Goal: Task Accomplishment & Management: Manage account settings

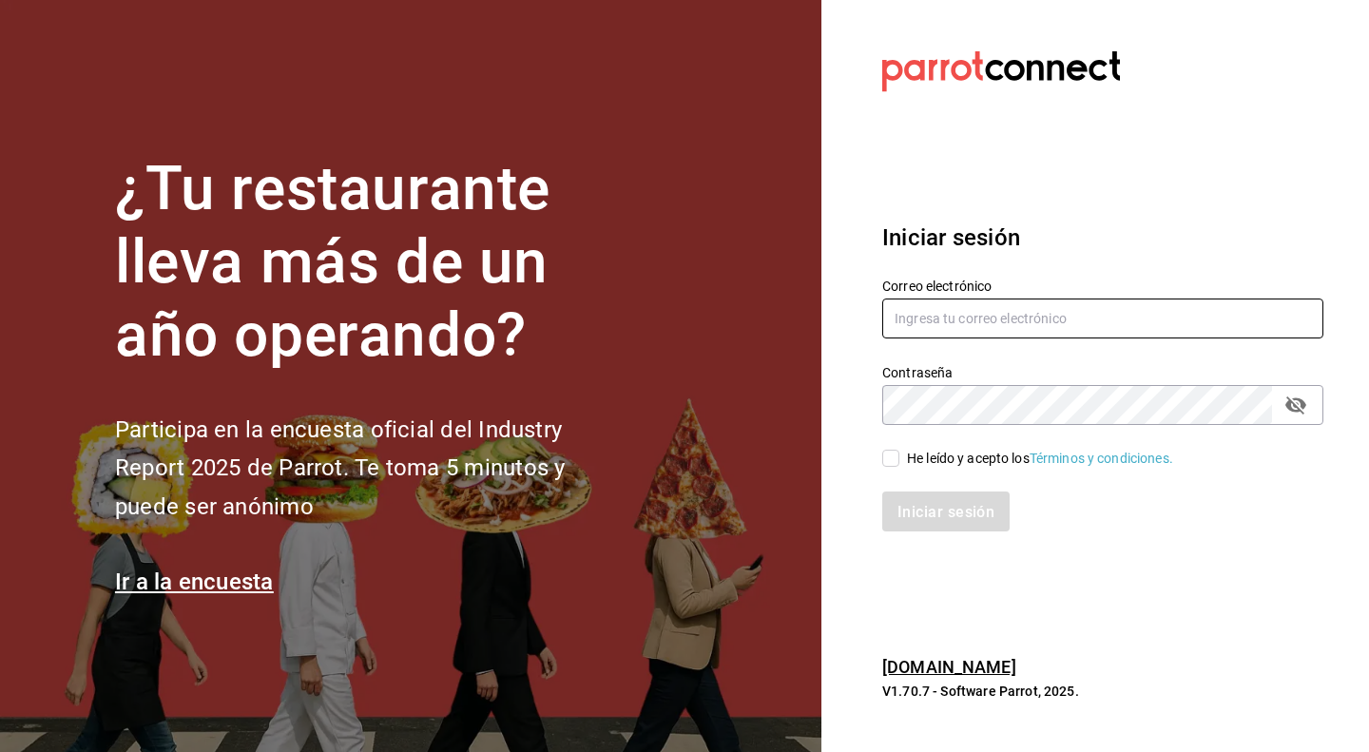
click at [983, 322] on input "text" at bounding box center [1102, 318] width 441 height 40
type input "[EMAIL_ADDRESS][DOMAIN_NAME]"
click at [892, 459] on input "He leído y acepto los Términos y condiciones." at bounding box center [890, 458] width 17 height 17
checkbox input "true"
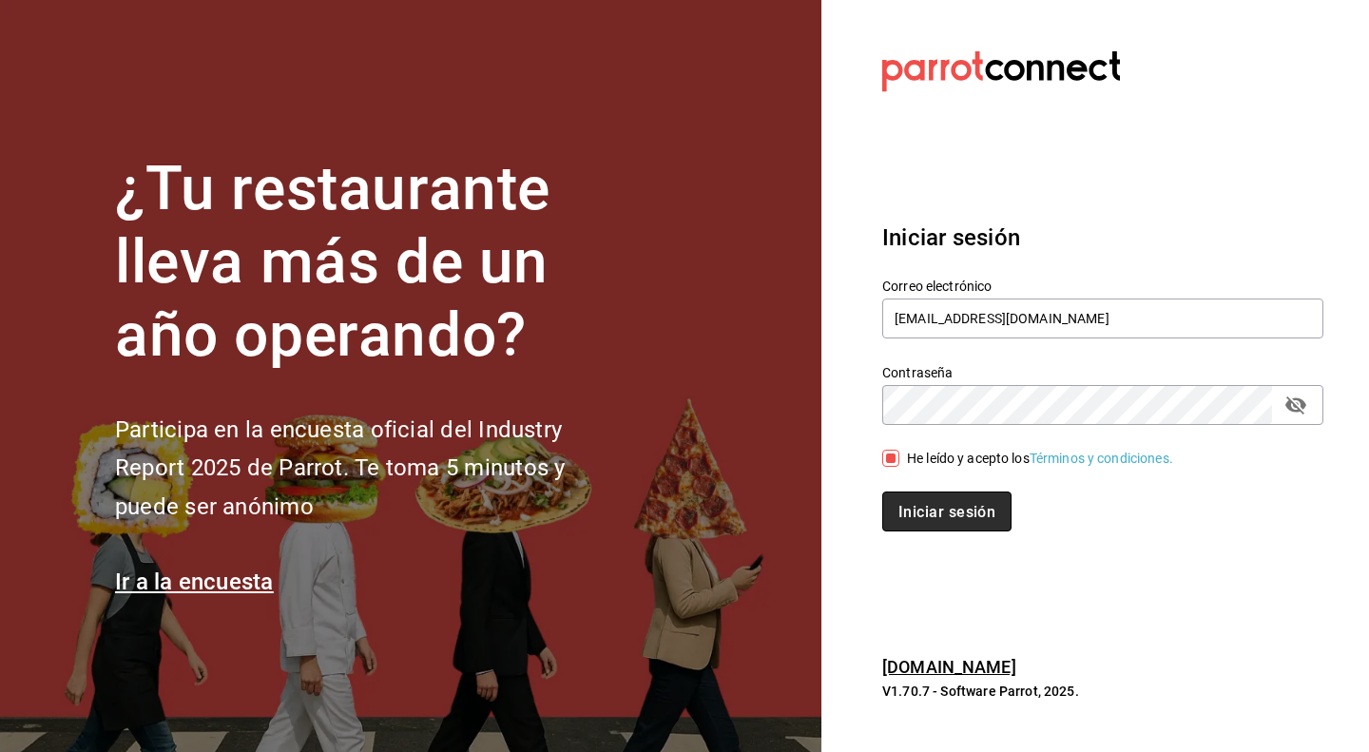
click at [913, 505] on font "Iniciar sesión" at bounding box center [946, 511] width 97 height 18
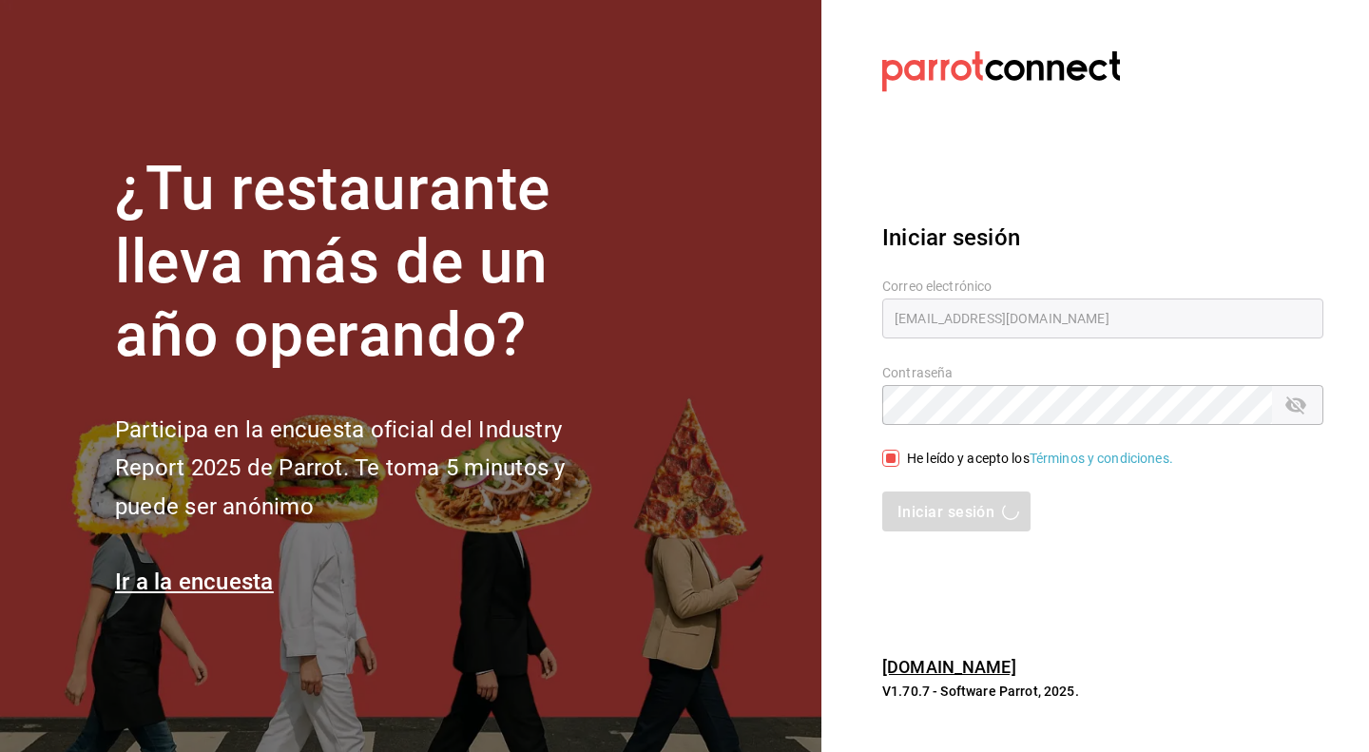
click at [928, 523] on div "Iniciar sesión" at bounding box center [1102, 511] width 441 height 40
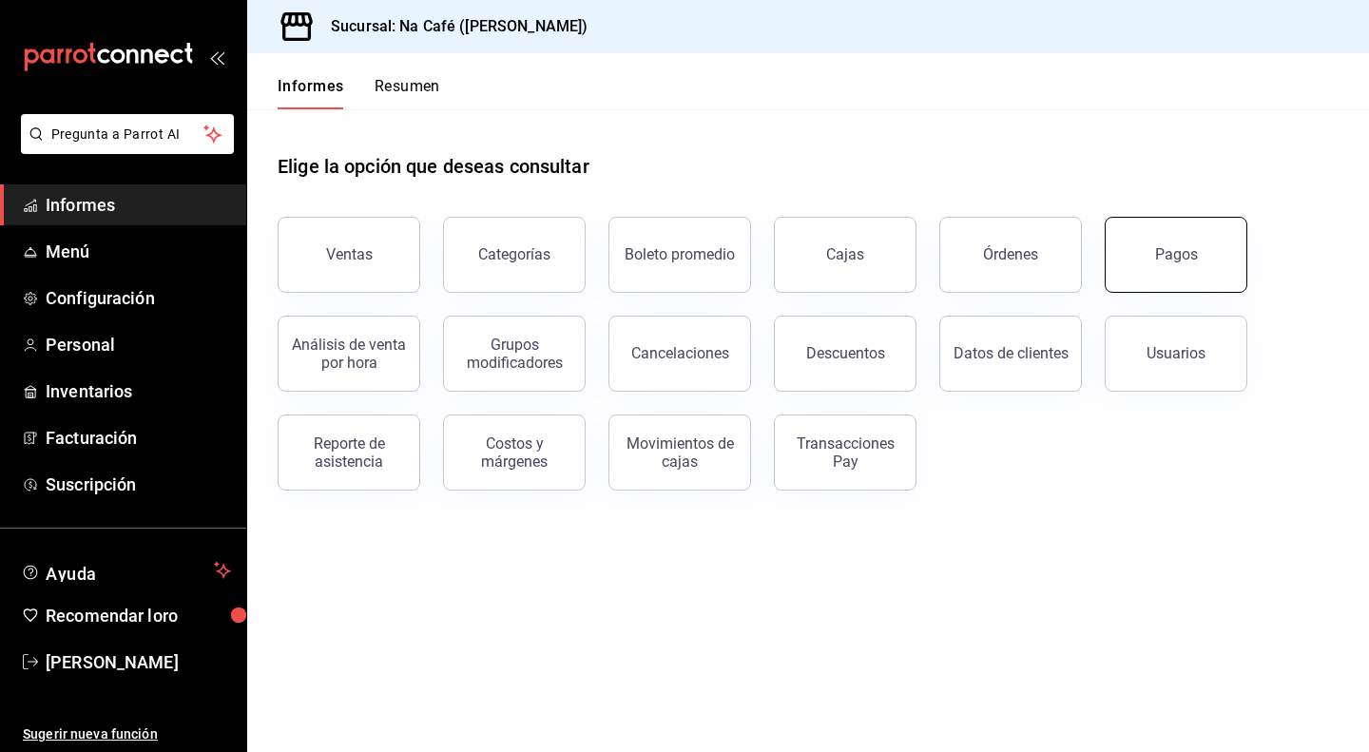
click at [1166, 258] on font "Pagos" at bounding box center [1176, 254] width 43 height 18
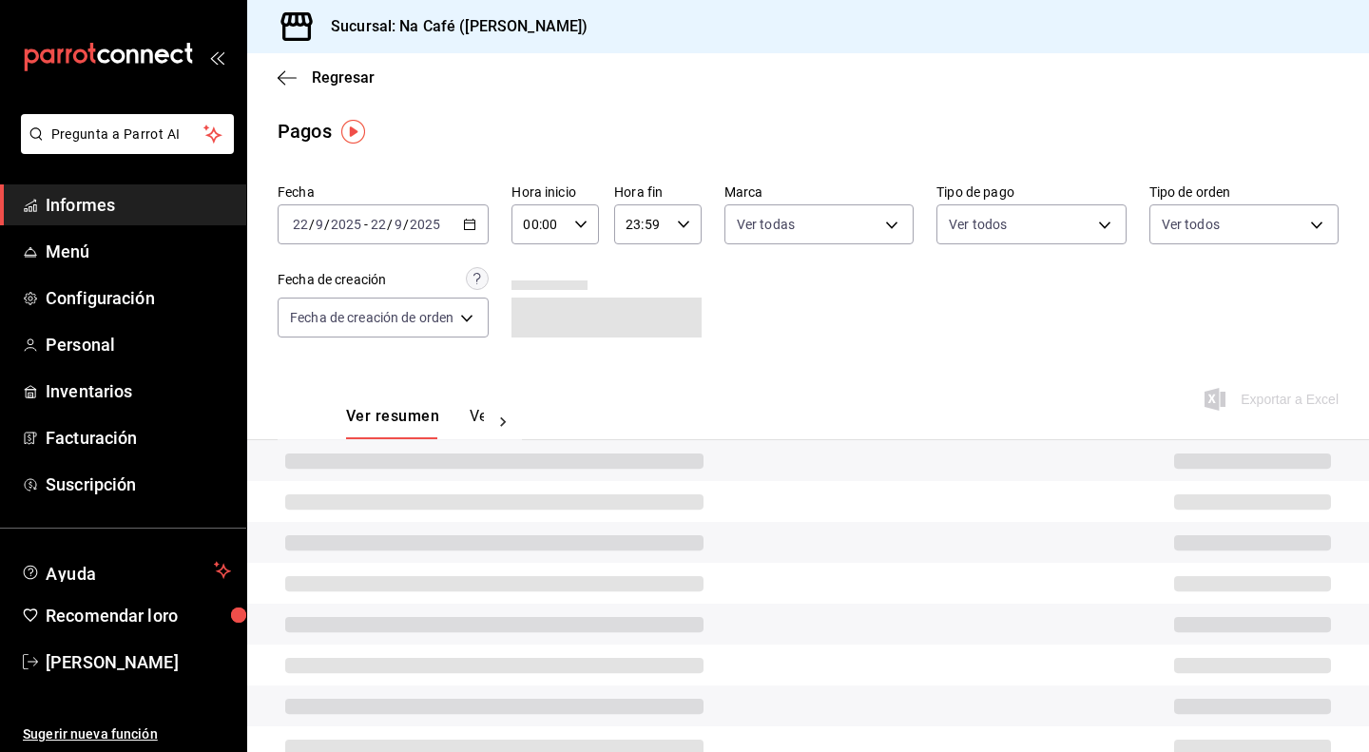
click at [466, 226] on icon "button" at bounding box center [469, 224] width 13 height 13
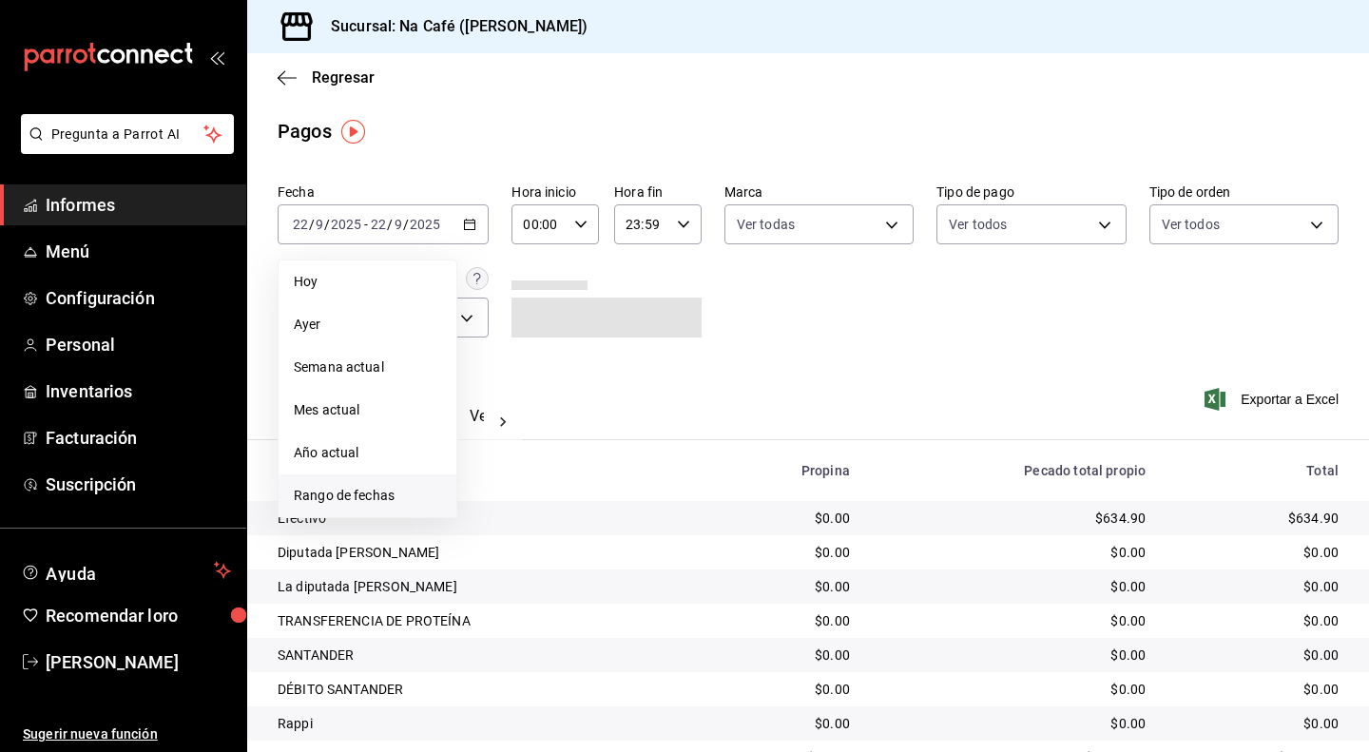
click at [357, 507] on li "Rango de fechas" at bounding box center [368, 495] width 178 height 43
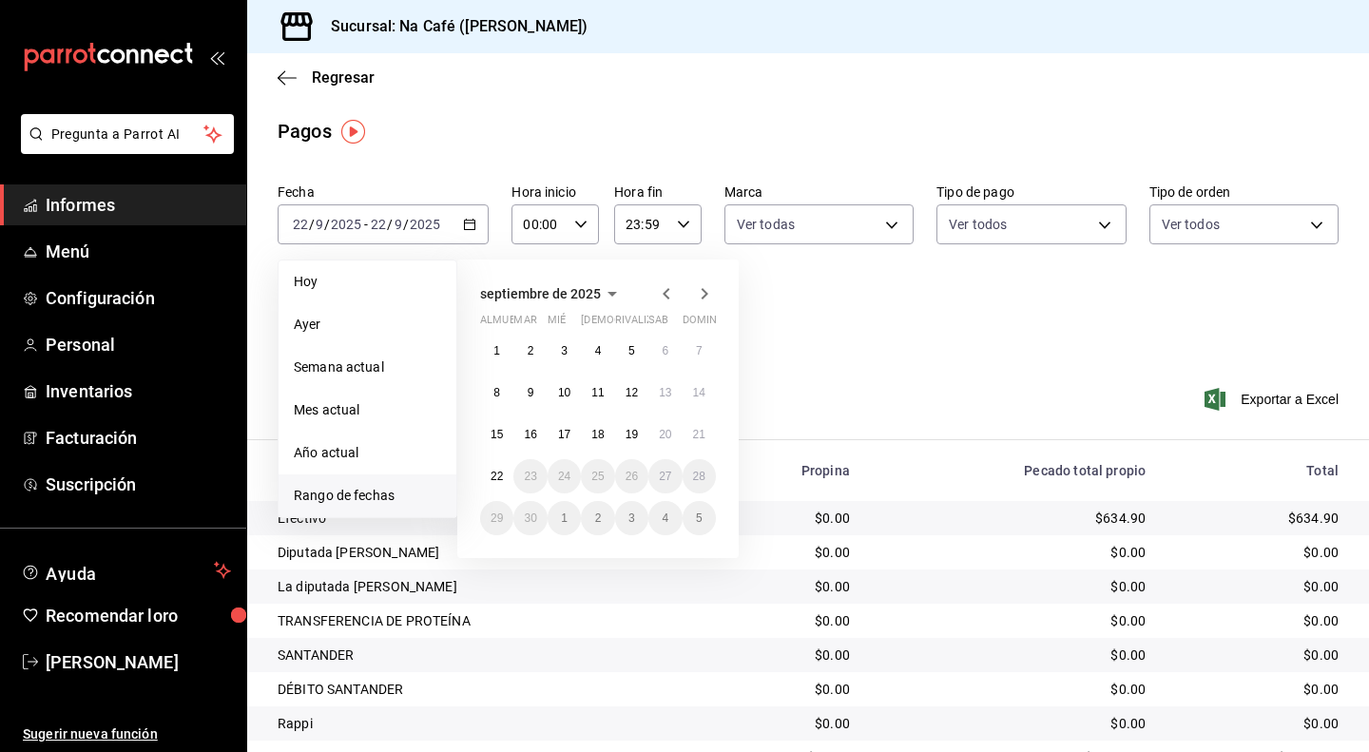
click at [663, 301] on icon "button" at bounding box center [666, 293] width 23 height 23
click at [597, 473] on font "21" at bounding box center [597, 476] width 12 height 13
click at [629, 485] on button "22" at bounding box center [631, 476] width 33 height 34
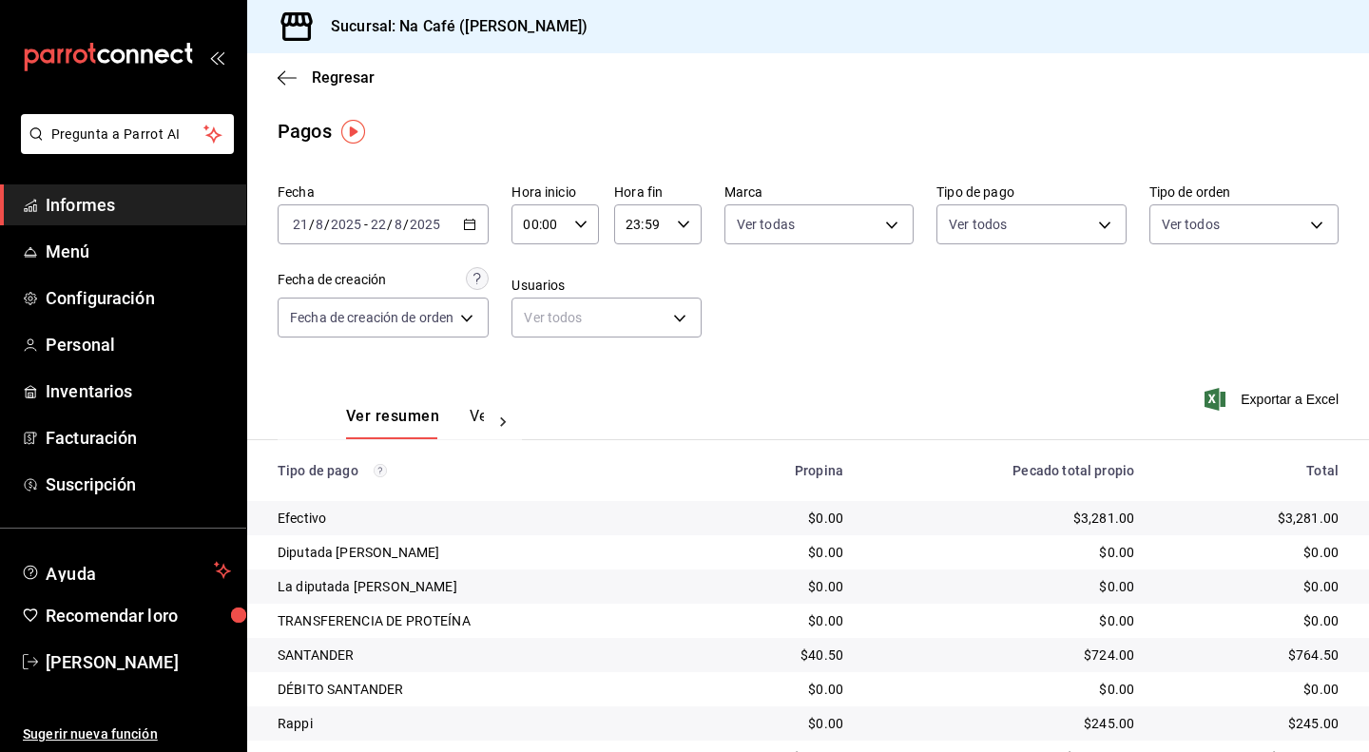
click at [475, 228] on icon "button" at bounding box center [469, 224] width 13 height 13
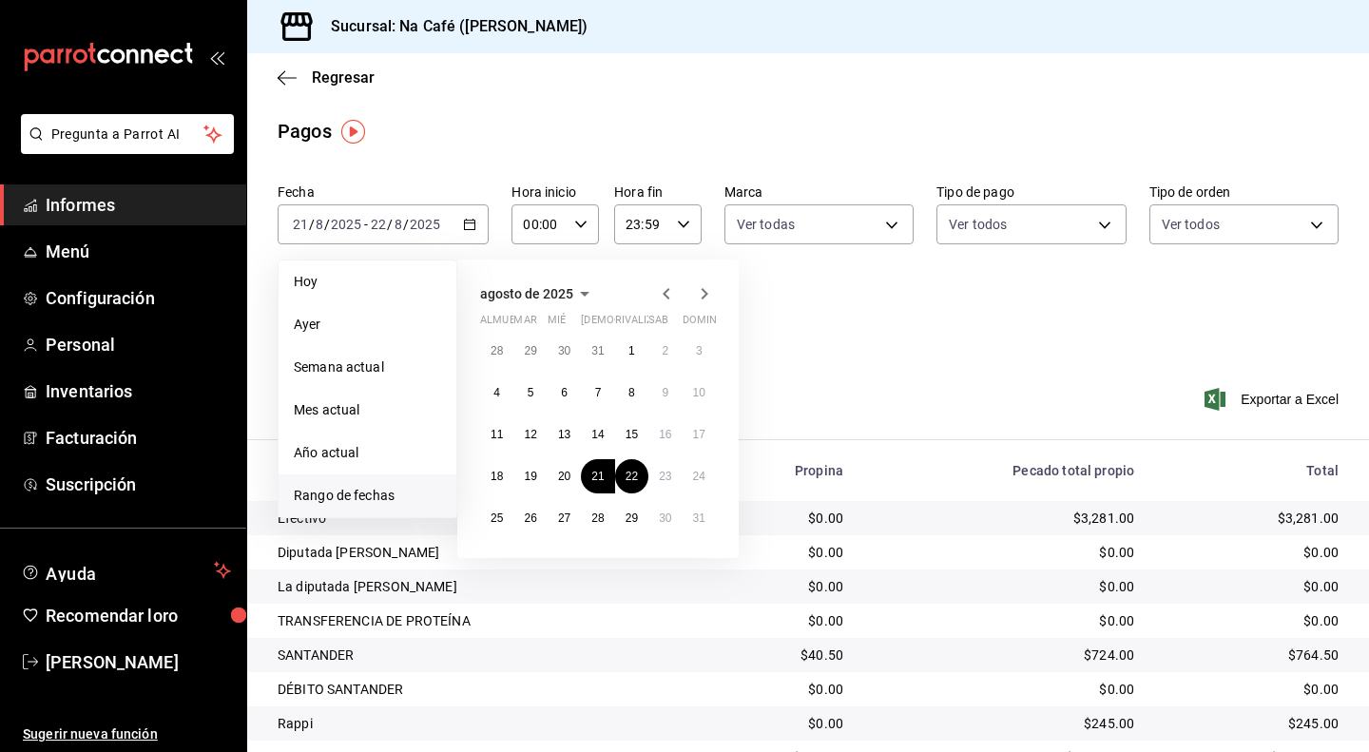
click at [703, 298] on icon "button" at bounding box center [705, 293] width 7 height 11
click at [705, 433] on button "21" at bounding box center [698, 434] width 33 height 34
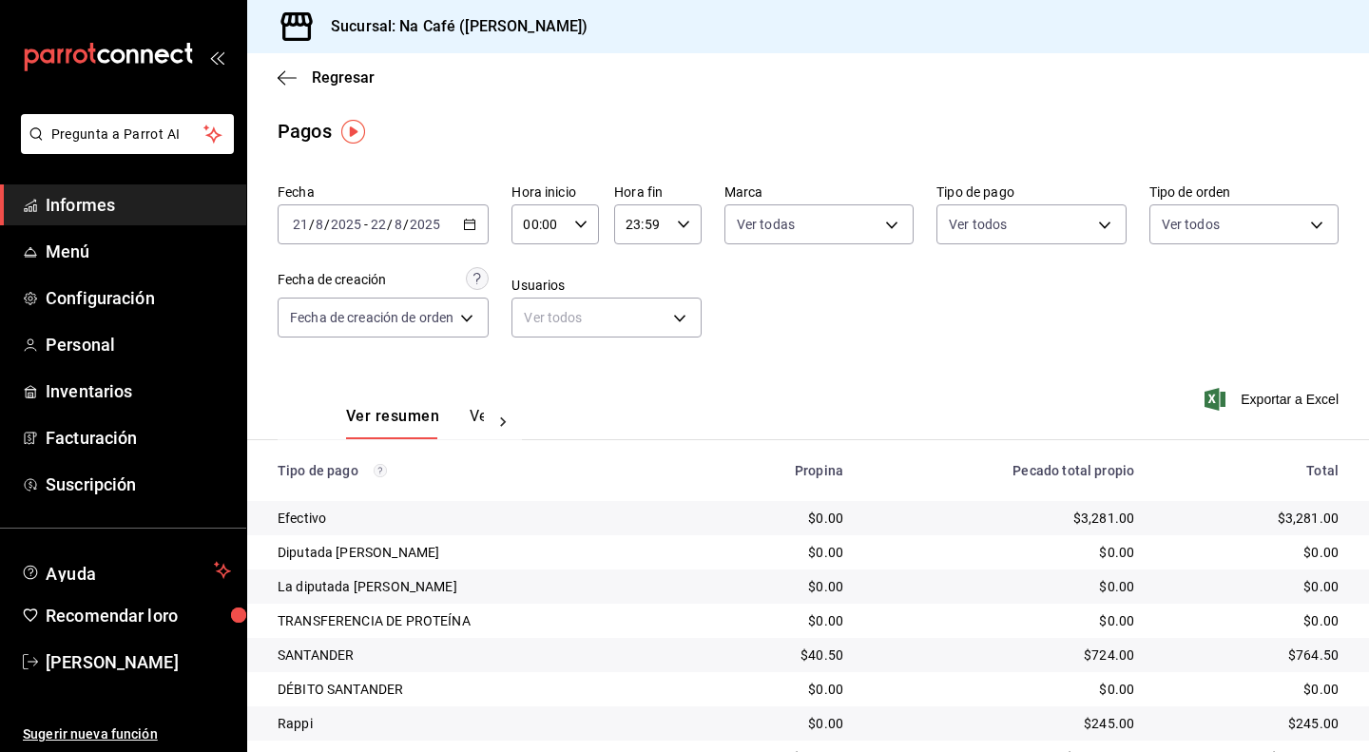
click at [471, 223] on \(Stroke\) "button" at bounding box center [470, 222] width 10 height 1
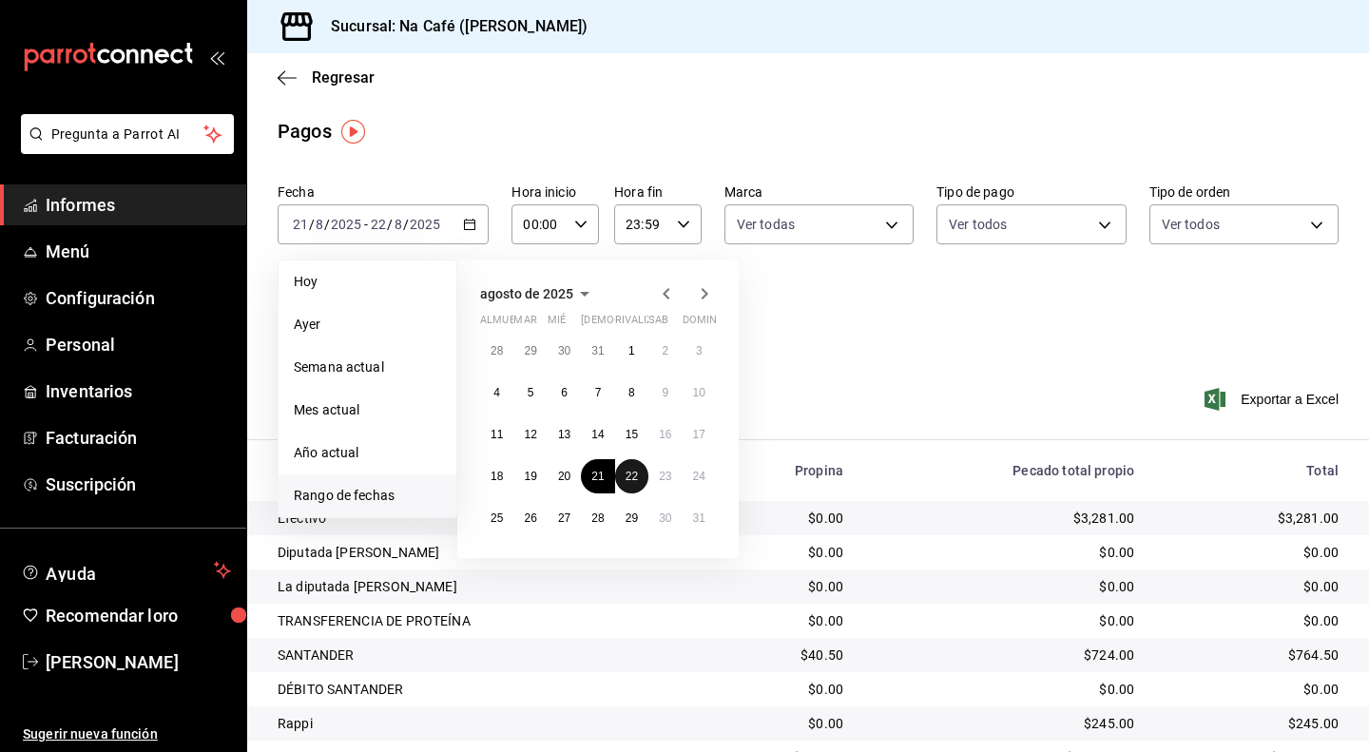
click at [638, 476] on button "22" at bounding box center [631, 476] width 33 height 34
click at [705, 289] on icon "button" at bounding box center [704, 293] width 23 height 23
click at [699, 434] on font "21" at bounding box center [699, 434] width 12 height 13
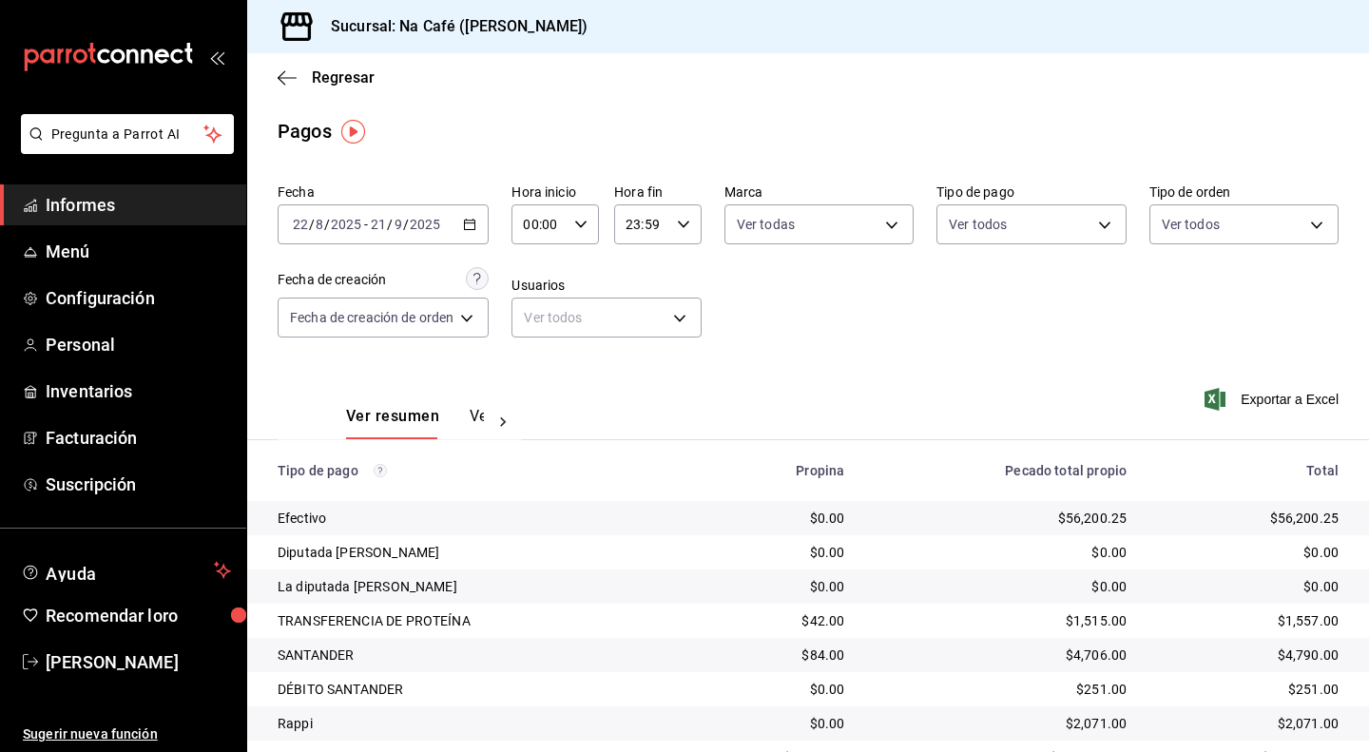
click at [222, 59] on icon "abrir_cajón_menú" at bounding box center [216, 56] width 15 height 15
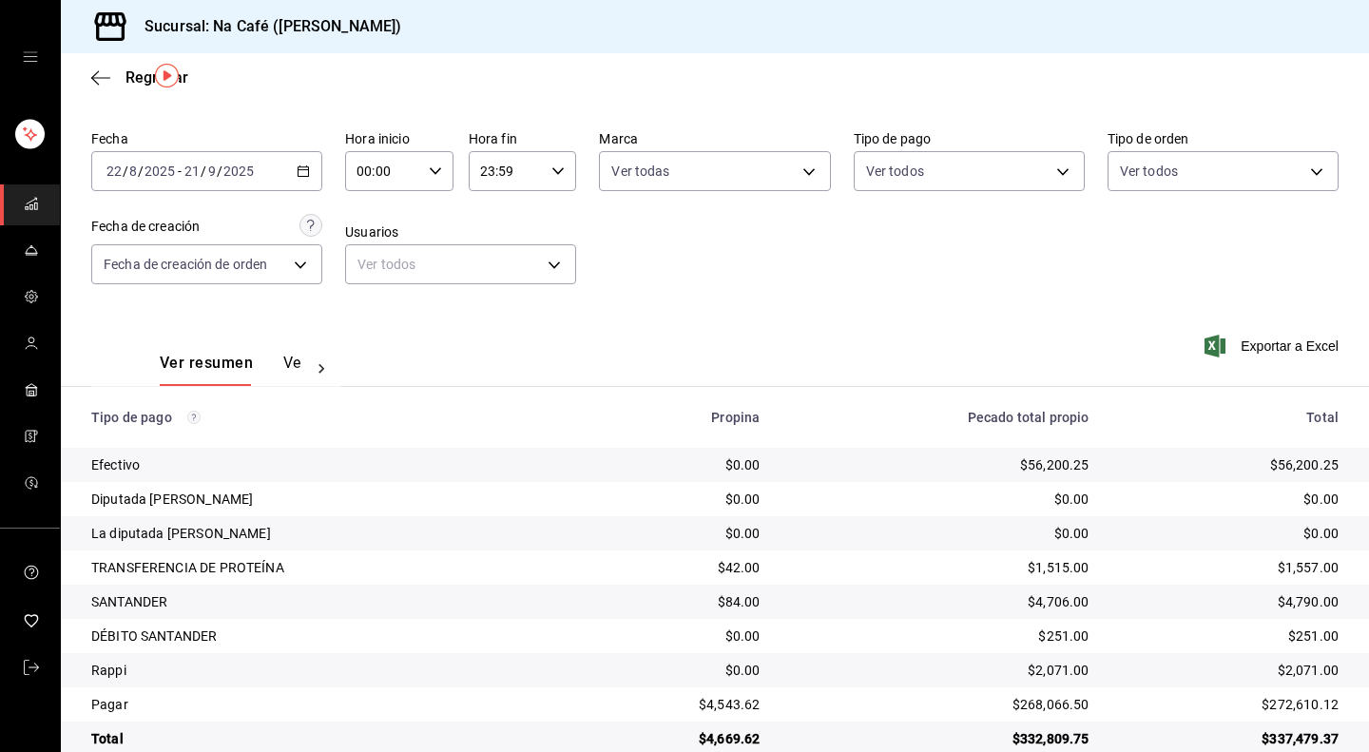
scroll to position [87, 0]
